Goal: Information Seeking & Learning: Understand process/instructions

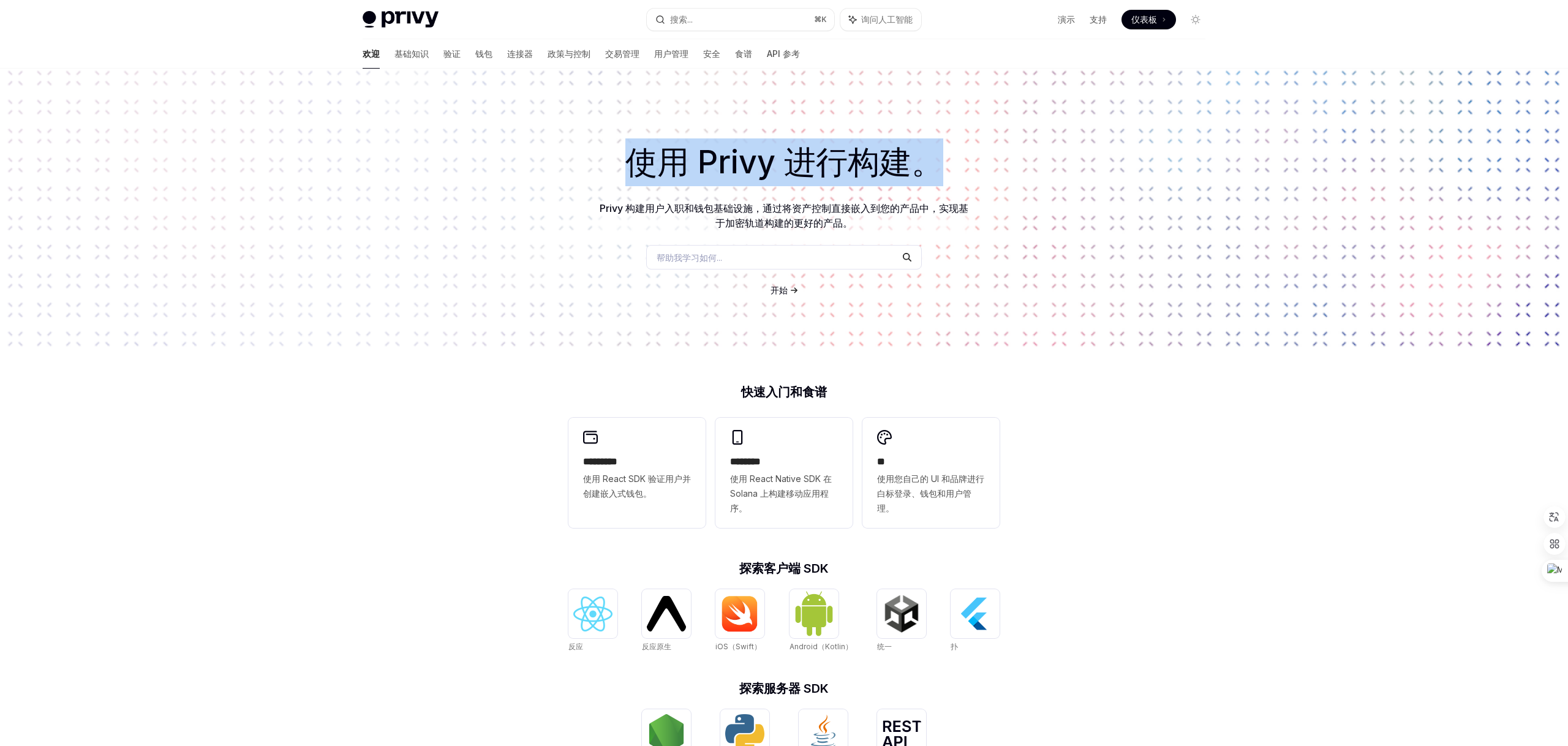
drag, startPoint x: 627, startPoint y: 156, endPoint x: 875, endPoint y: 201, distance: 252.0
click at [875, 201] on div "使用 Privy 进行构建。 Privy 构建用户入职和钱包基础设施，通过将资产控制直接嵌入到您的产品中，实现基于加密轨道构建的更好的产品。 帮助我学习如何.…" at bounding box center [784, 209] width 1568 height 280
click at [635, 202] on font "Privy 构建用户入职和钱包基础设施，通过将资产控制直接嵌入到您的产品中，实现基于加密轨道构建的更好的产品。" at bounding box center [784, 215] width 369 height 27
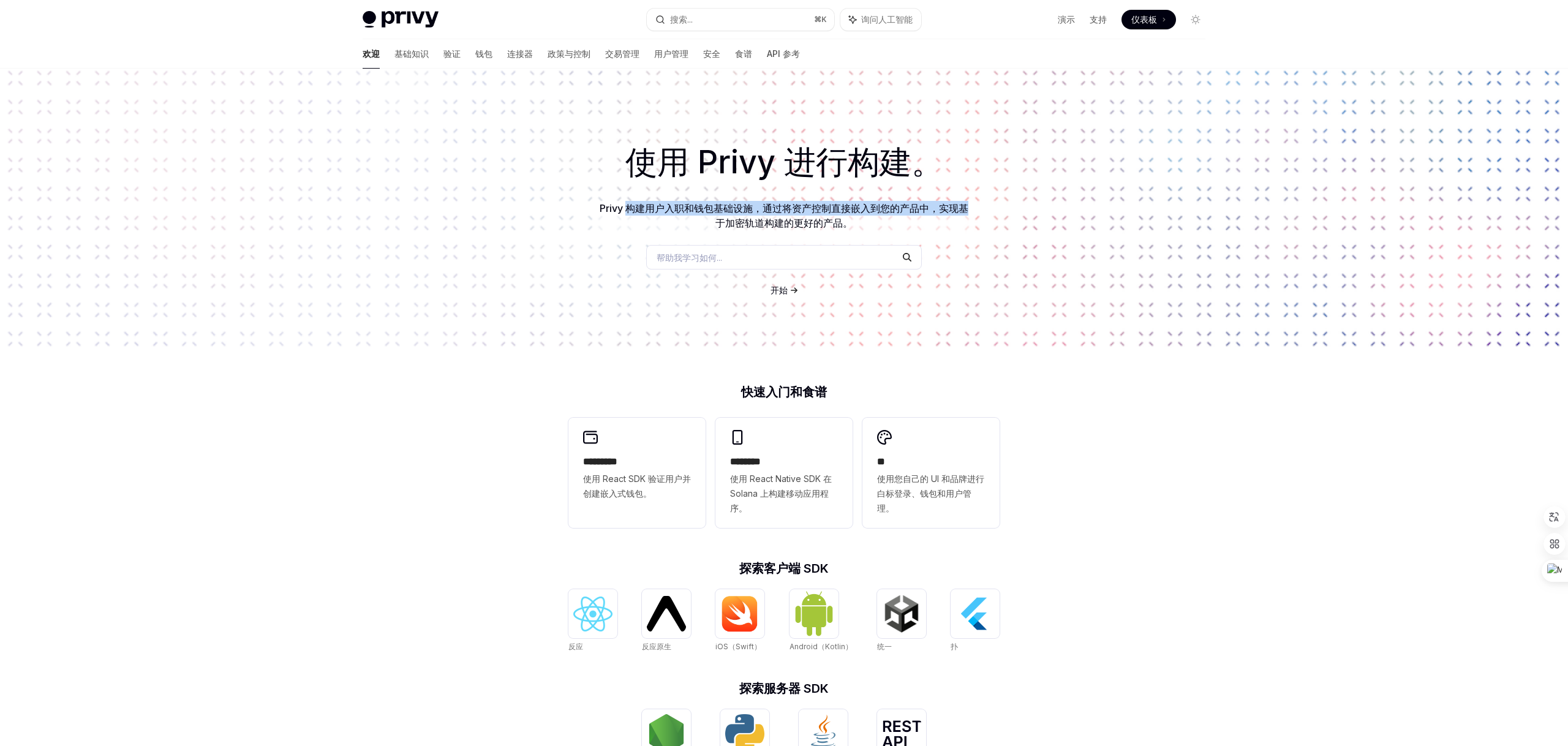
drag, startPoint x: 626, startPoint y: 205, endPoint x: 965, endPoint y: 206, distance: 339.0
click at [965, 206] on font "Privy 构建用户入职和钱包基础设施，通过将资产控制直接嵌入到您的产品中，实现基于加密轨道构建的更好的产品。" at bounding box center [784, 215] width 369 height 27
click at [474, 142] on h1 "使用 Privy 进行构建。" at bounding box center [784, 162] width 1529 height 48
click at [394, 56] on font "基础知识" at bounding box center [411, 53] width 34 height 11
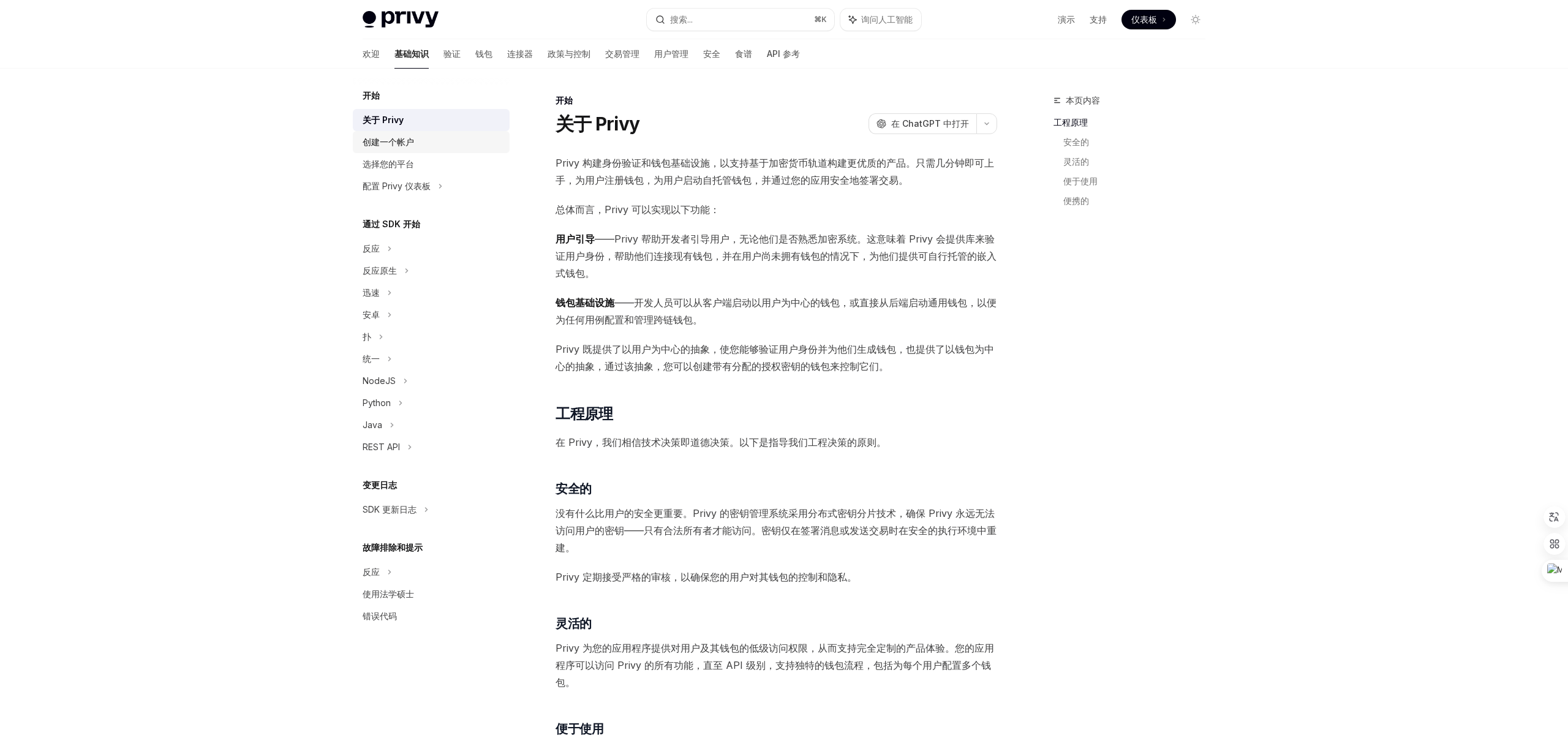
click at [396, 141] on font "创建一个帐户" at bounding box center [389, 141] width 52 height 11
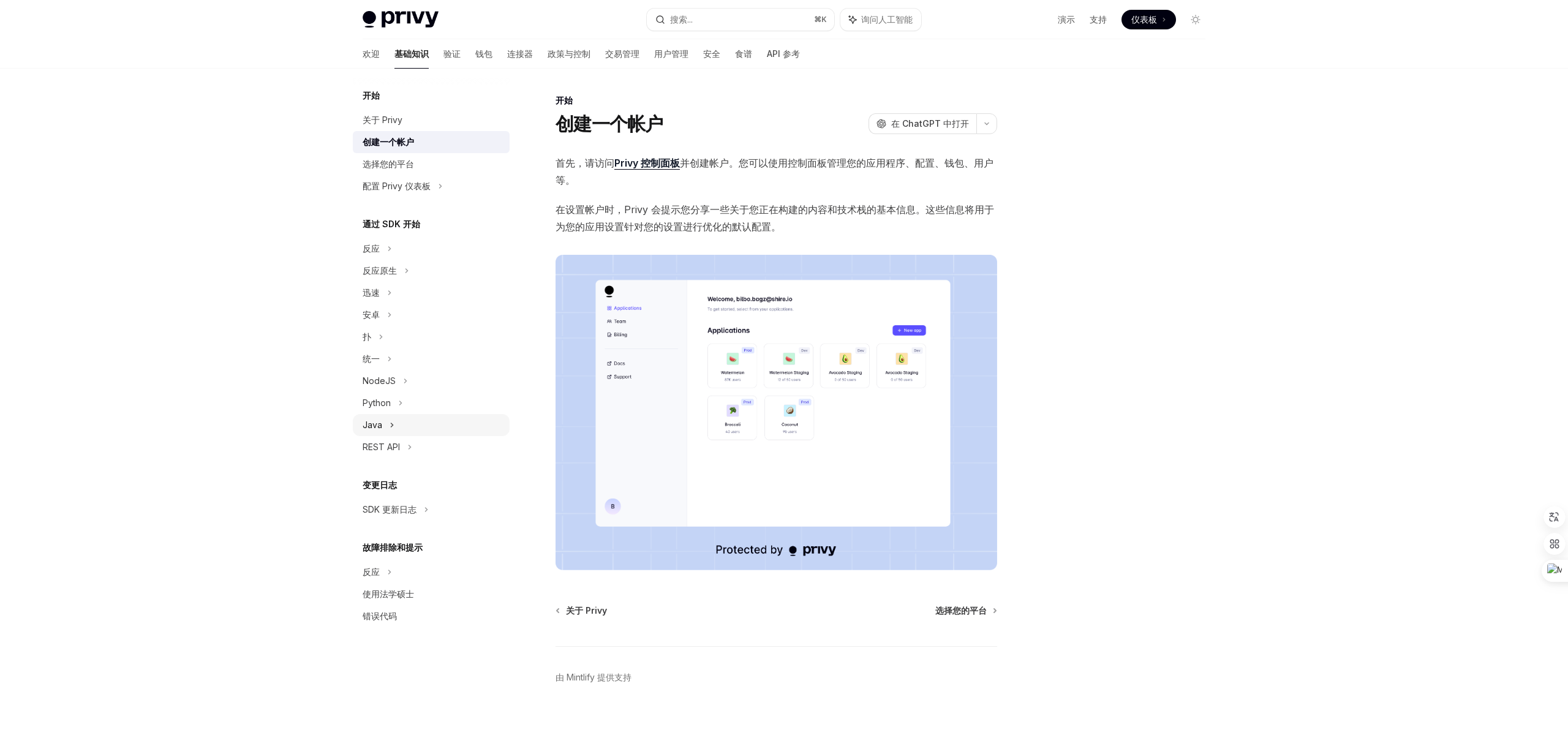
click at [383, 422] on div "Java" at bounding box center [432, 424] width 157 height 22
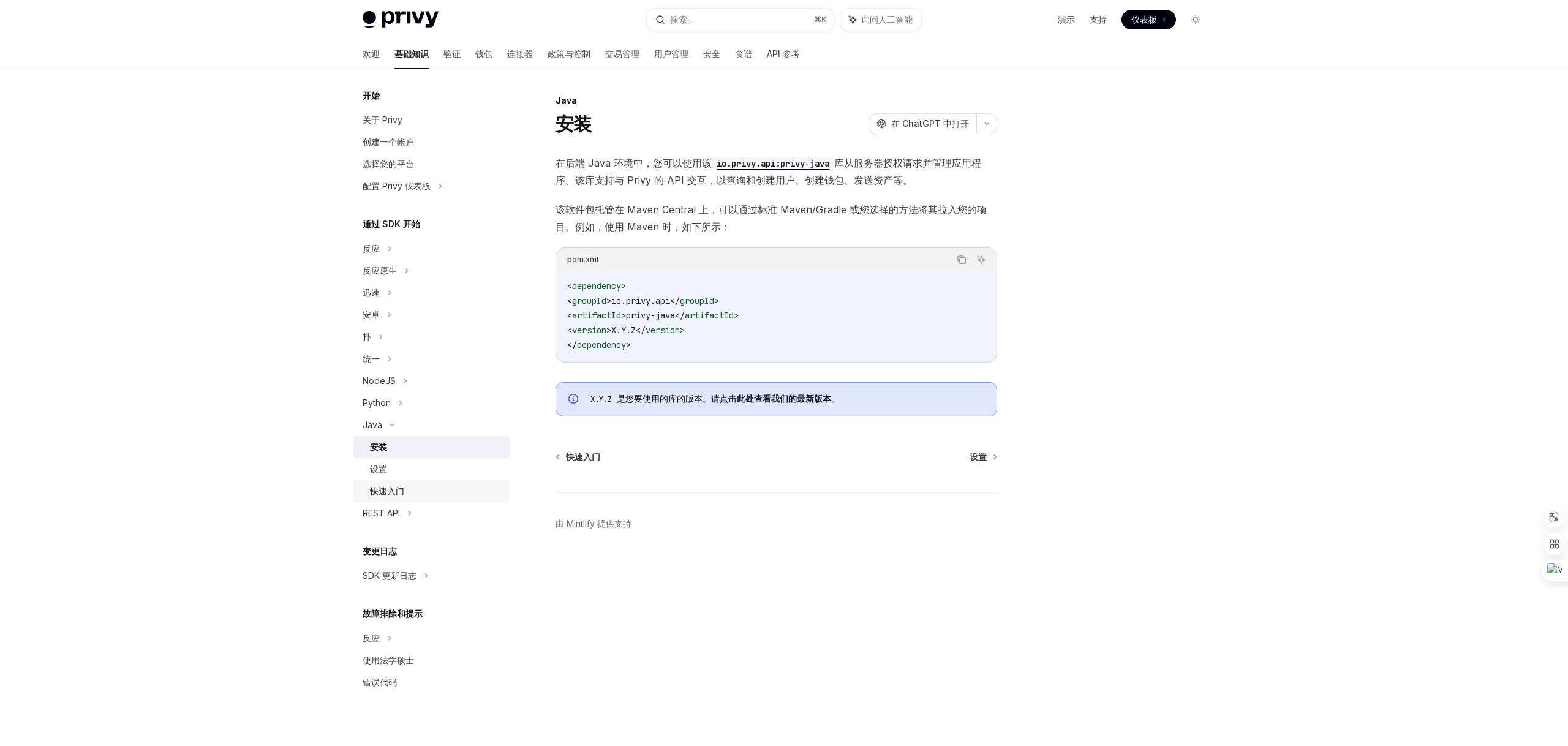
click at [386, 495] on font "快速入门" at bounding box center [387, 491] width 34 height 11
type textarea "*"
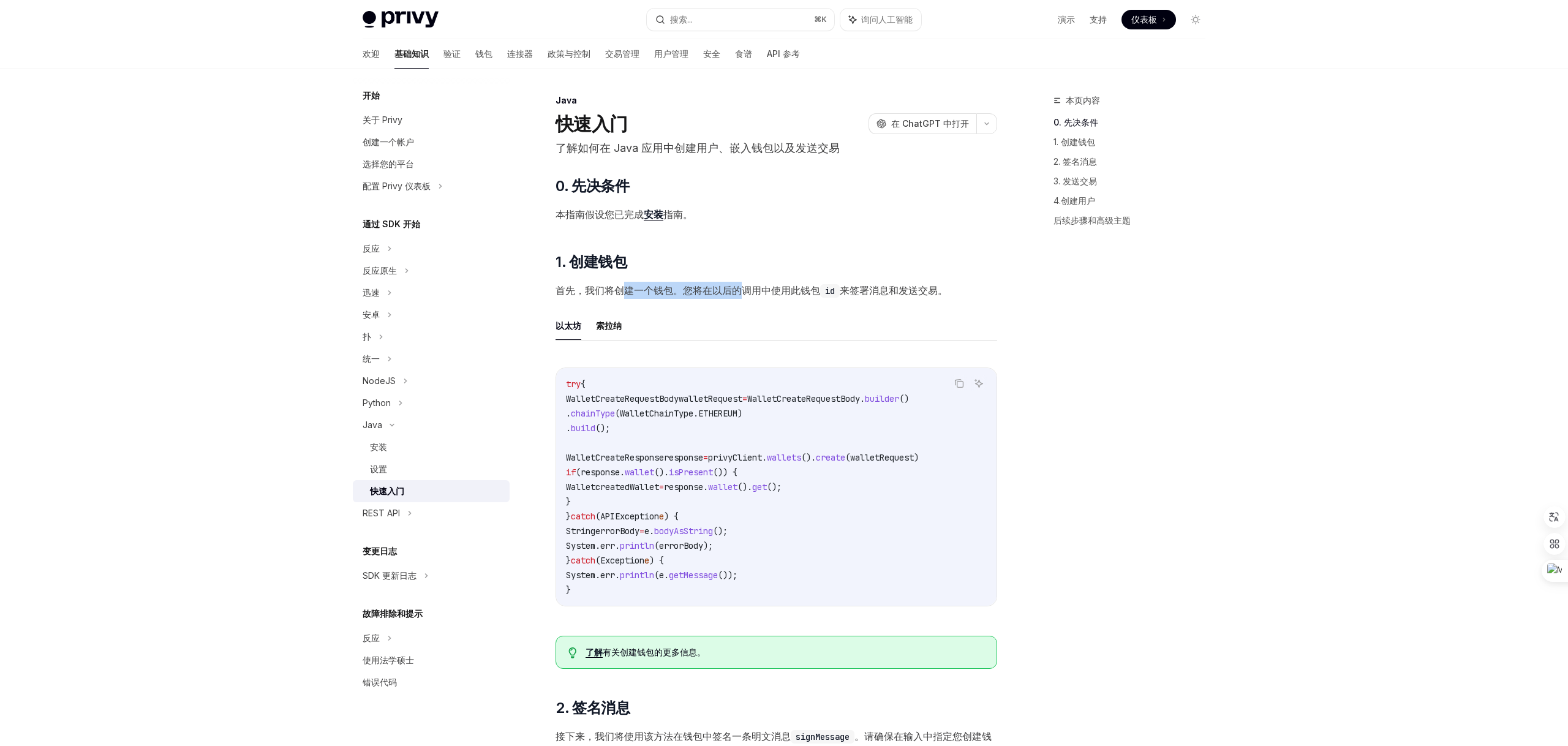
drag, startPoint x: 620, startPoint y: 288, endPoint x: 744, endPoint y: 288, distance: 124.0
click at [745, 288] on font "首先，我们将创建一个钱包。您将在以后的调用中使用此钱包" at bounding box center [687, 290] width 264 height 12
click at [744, 288] on font "首先，我们将创建一个钱包。您将在以后的调用中使用此钱包" at bounding box center [687, 290] width 264 height 12
drag, startPoint x: 685, startPoint y: 292, endPoint x: 790, endPoint y: 292, distance: 105.0
click at [790, 292] on font "首先，我们将创建一个钱包。您将在以后的调用中使用此钱包" at bounding box center [687, 290] width 264 height 12
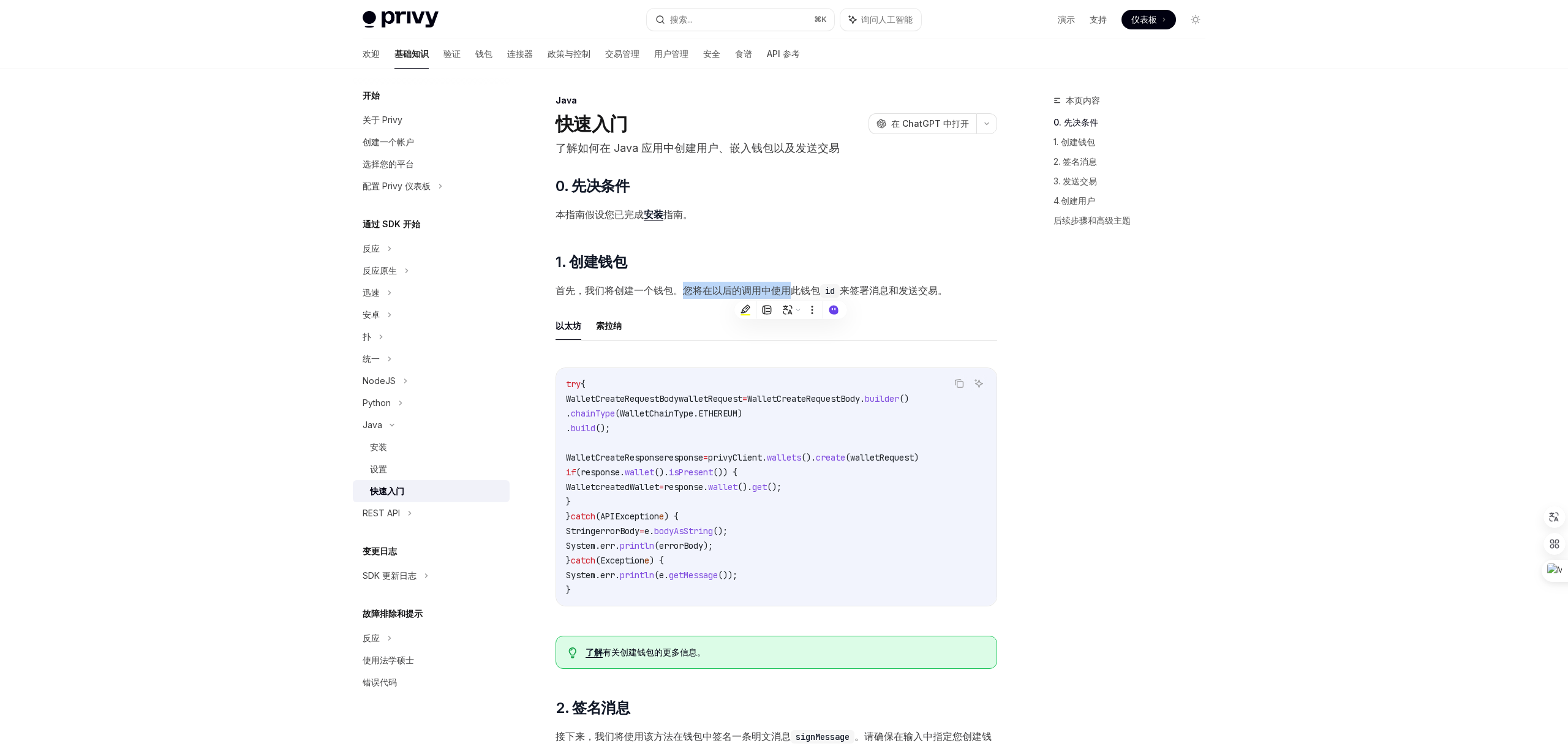
click at [793, 292] on font "首先，我们将创建一个钱包。您将在以后的调用中使用此钱包" at bounding box center [687, 290] width 264 height 12
drag, startPoint x: 817, startPoint y: 292, endPoint x: 997, endPoint y: 291, distance: 180.0
click at [997, 291] on span "首先，我们将创建一个钱包。您将在以后的调用中使用此钱包 id 来签署消息和发送交易。" at bounding box center [776, 290] width 441 height 17
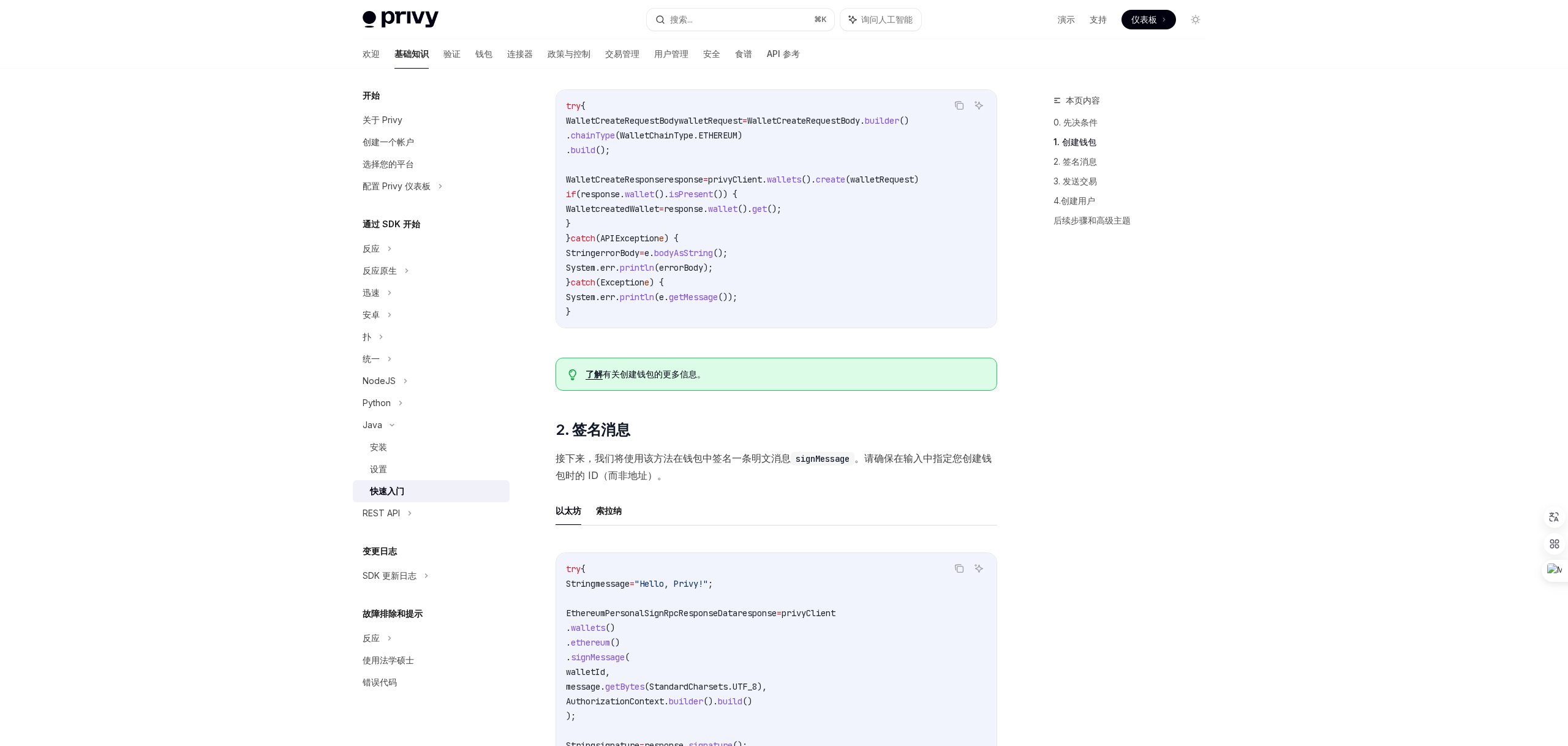
scroll to position [414, 0]
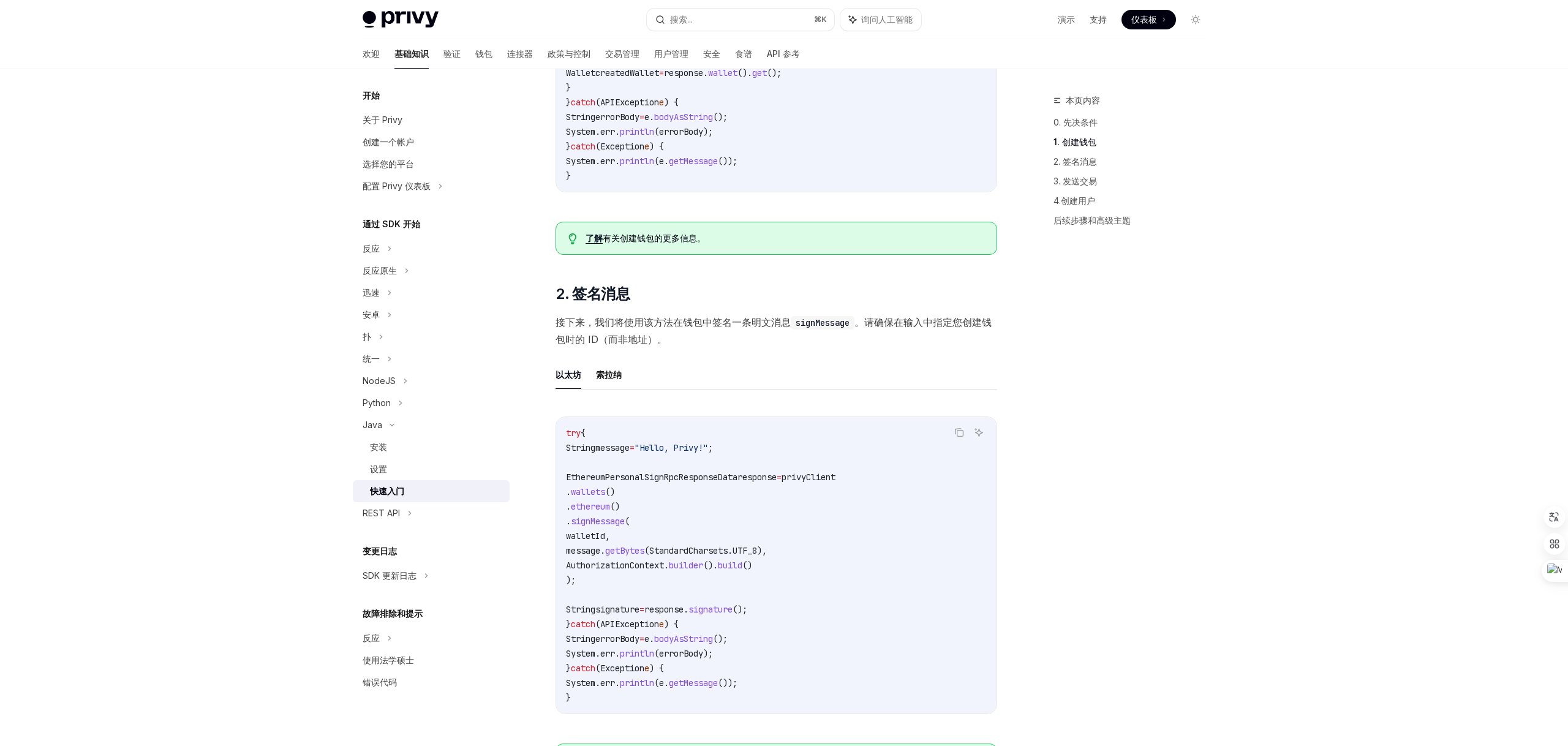
click at [731, 328] on font "接下来，我们将使用该方法在钱包中签名一条明文消息" at bounding box center [672, 322] width 235 height 12
click at [626, 348] on span "接下来，我们将使用该方法在钱包中签名一条明文消息 signMessage 。请确保在输入中指定您创建钱包时的 ID（而非地址）。" at bounding box center [776, 331] width 441 height 34
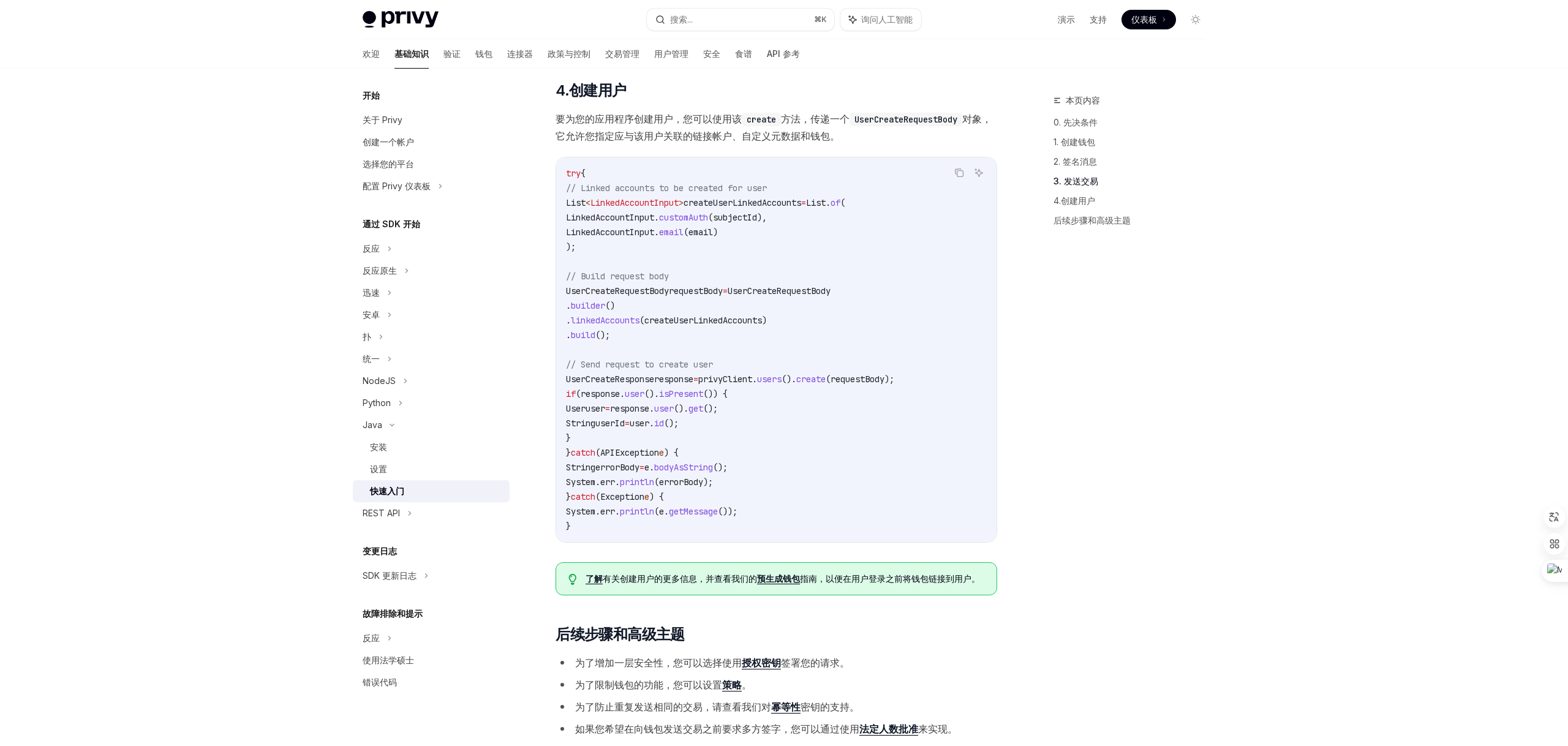
scroll to position [2107, 0]
